Goal: Task Accomplishment & Management: Manage account settings

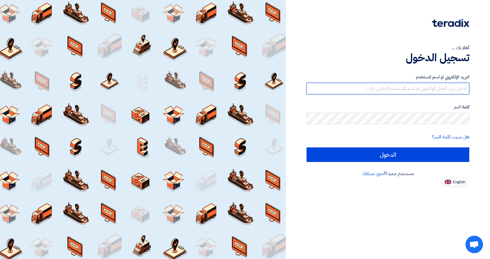
type input "[PERSON_NAME][EMAIL_ADDRESS][DOMAIN_NAME]"
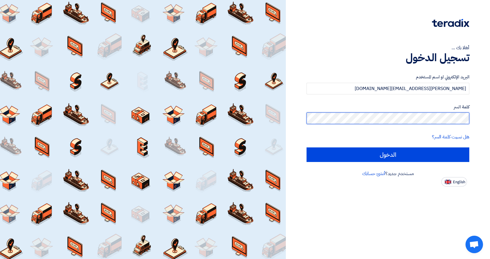
click at [388, 155] on input "الدخول" at bounding box center [388, 155] width 163 height 15
type input "Sign in"
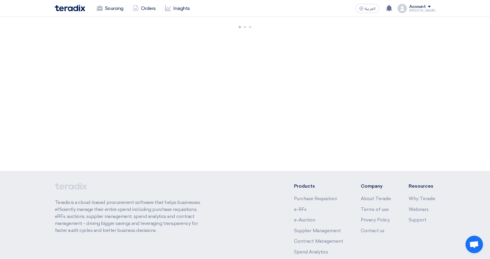
scroll to position [43, 0]
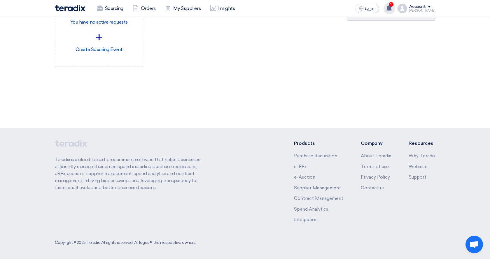
click at [392, 7] on use at bounding box center [389, 8] width 6 height 6
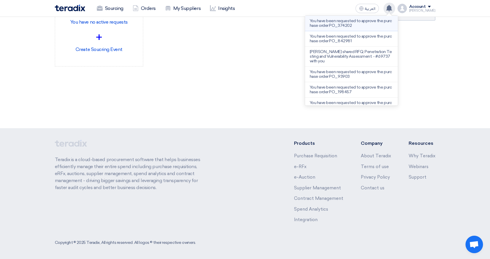
click at [360, 24] on p "You have been requested to approve the purchase order PO_374202" at bounding box center [351, 23] width 83 height 9
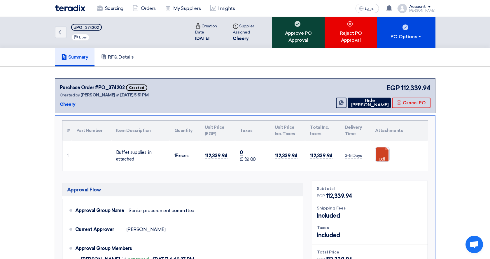
click at [301, 36] on div "Approve PO Approval" at bounding box center [298, 32] width 53 height 31
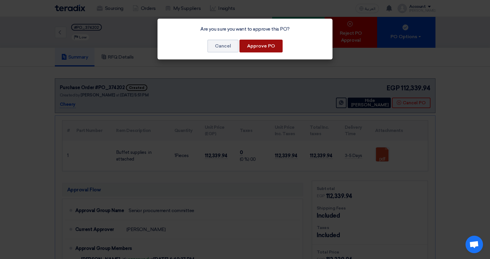
click at [265, 45] on button "Approve PO" at bounding box center [261, 46] width 43 height 13
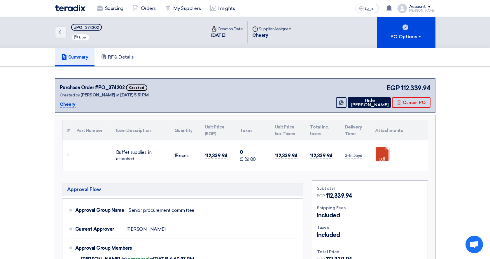
click at [68, 8] on img at bounding box center [70, 8] width 30 height 7
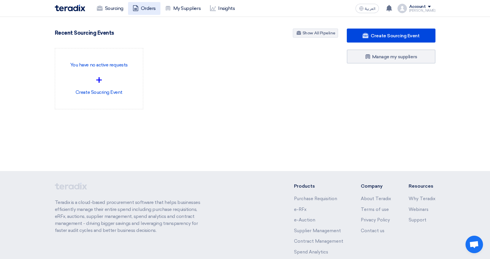
click at [151, 7] on link "Orders" at bounding box center [144, 8] width 32 height 13
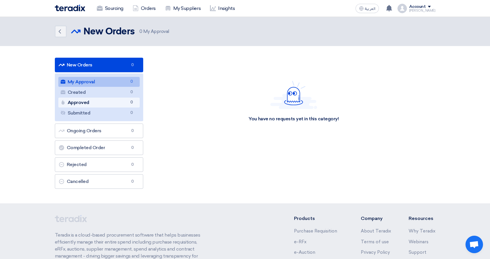
click at [93, 98] on link "Approved Approved 0" at bounding box center [99, 103] width 82 height 10
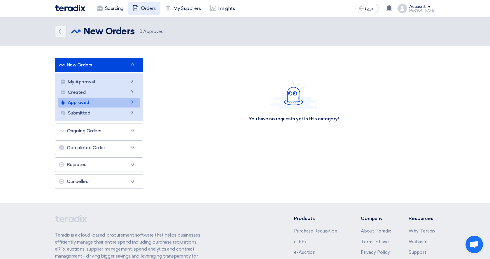
click at [153, 11] on link "Orders" at bounding box center [144, 8] width 32 height 13
click at [118, 8] on link "Sourcing" at bounding box center [110, 8] width 36 height 13
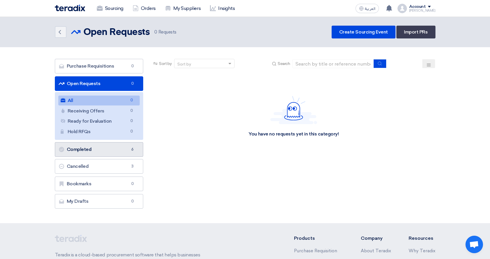
click at [114, 146] on link "Completed Completed 6" at bounding box center [99, 149] width 89 height 15
